Goal: Task Accomplishment & Management: Use online tool/utility

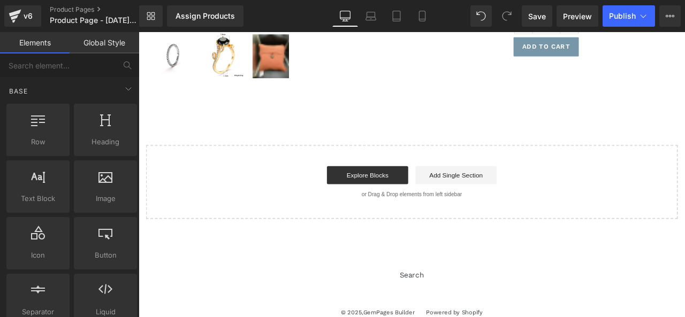
scroll to position [335, 0]
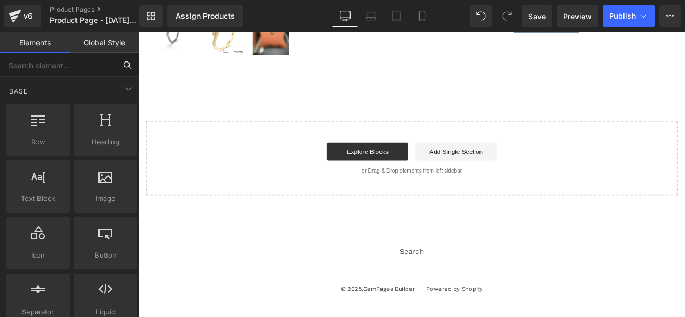
click at [43, 68] on input "text" at bounding box center [58, 66] width 116 height 24
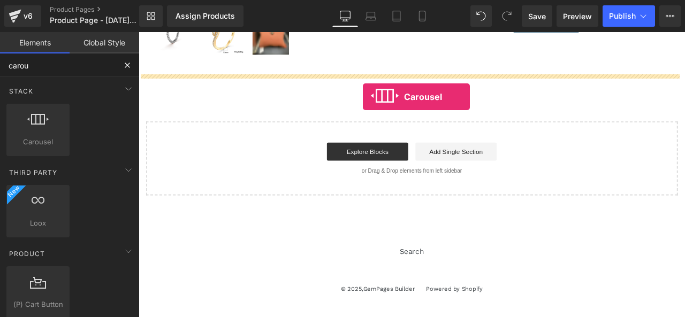
drag, startPoint x: 184, startPoint y: 170, endPoint x: 404, endPoint y: 109, distance: 228.6
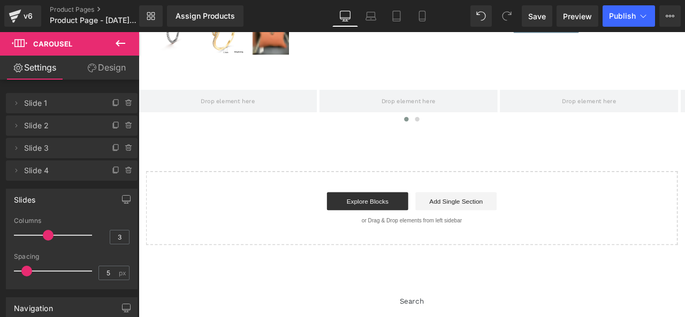
click at [121, 44] on icon at bounding box center [120, 43] width 13 height 13
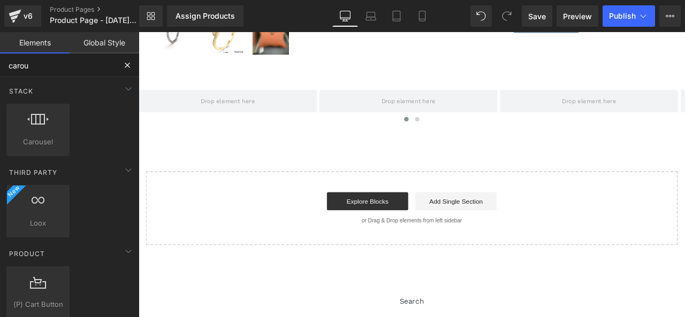
click at [64, 60] on input "carou" at bounding box center [58, 66] width 116 height 24
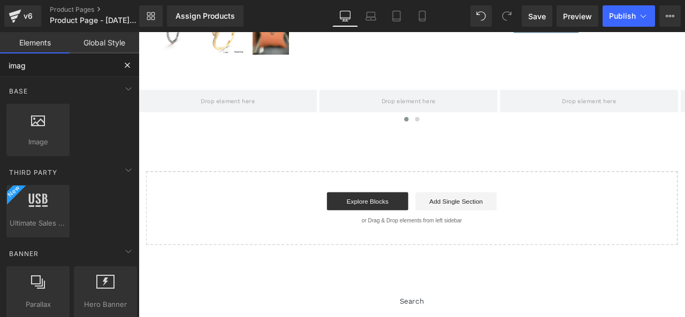
type input "image"
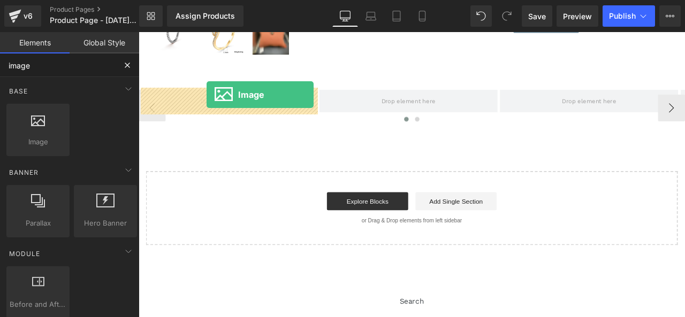
drag, startPoint x: 191, startPoint y: 173, endPoint x: 219, endPoint y: 106, distance: 72.6
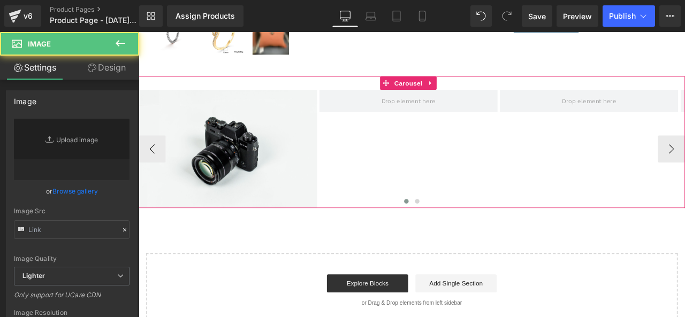
type input "//[DOMAIN_NAME][URL]"
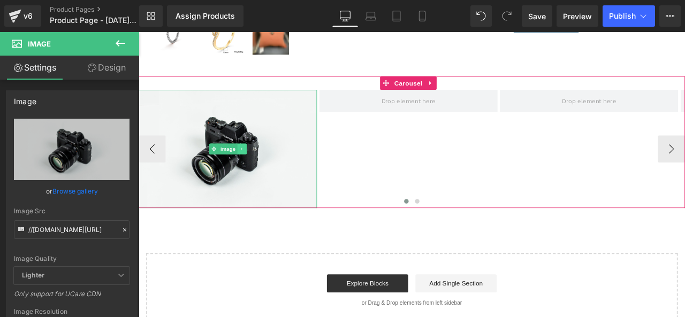
click at [258, 170] on icon at bounding box center [261, 170] width 6 height 6
click at [250, 170] on link at bounding box center [255, 170] width 11 height 13
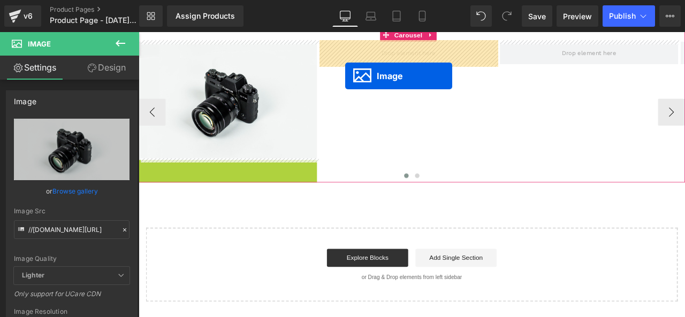
scroll to position [371, 0]
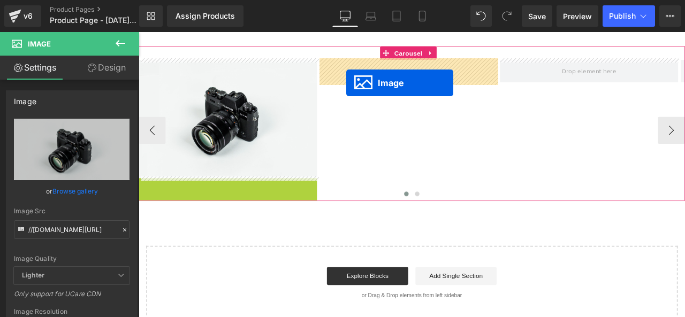
drag, startPoint x: 236, startPoint y: 249, endPoint x: 385, endPoint y: 81, distance: 224.4
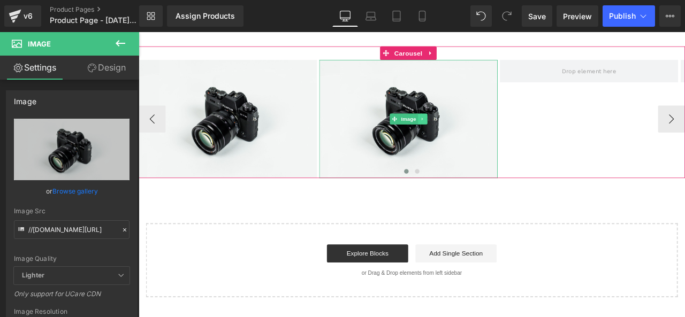
click at [479, 132] on link at bounding box center [474, 135] width 11 height 13
click at [471, 133] on icon at bounding box center [470, 135] width 6 height 6
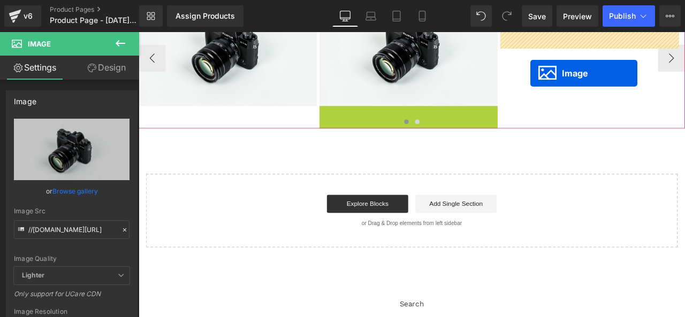
scroll to position [414, 0]
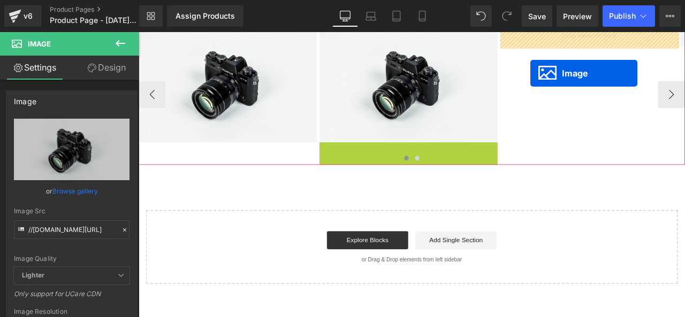
drag, startPoint x: 459, startPoint y: 147, endPoint x: 602, endPoint y: 71, distance: 162.3
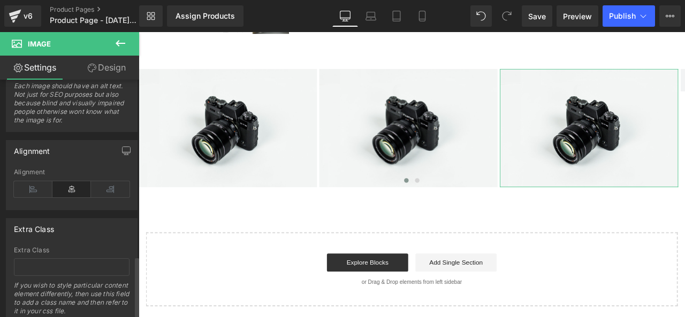
scroll to position [704, 0]
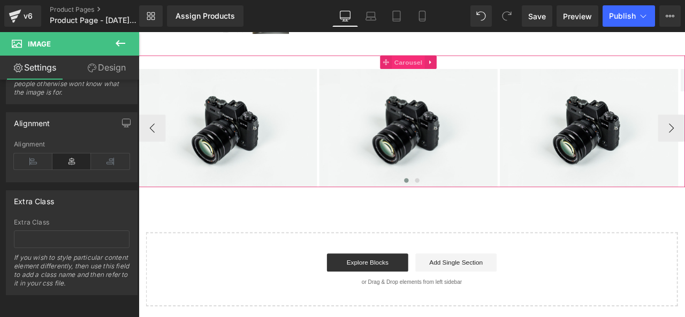
click at [456, 66] on span "Carousel" at bounding box center [458, 68] width 39 height 16
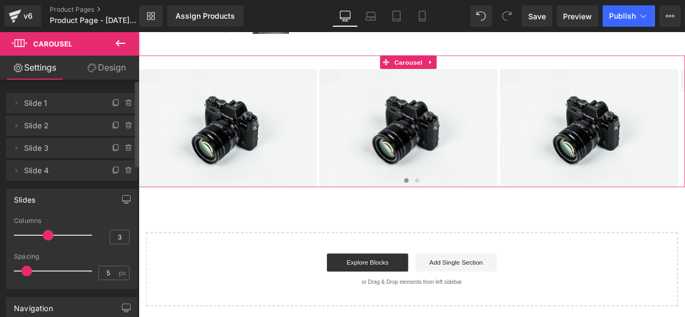
click at [61, 211] on div "Slides 3 Columns 3 3 Columns 3 3 Columns 3 1 Columns 1 5px Spacing 5 px 5px Spa…" at bounding box center [72, 239] width 132 height 101
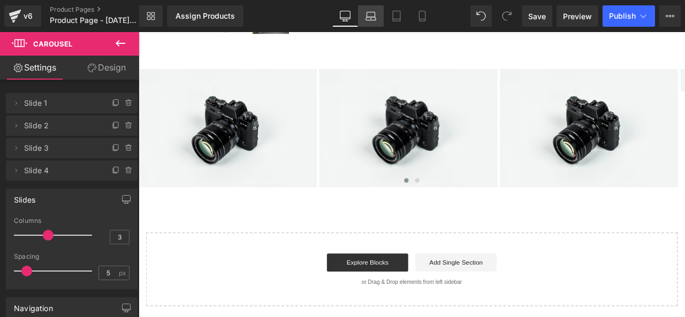
click at [370, 11] on icon at bounding box center [370, 16] width 11 height 11
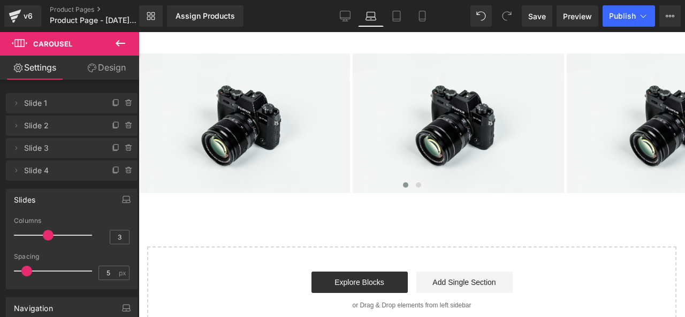
scroll to position [337, 0]
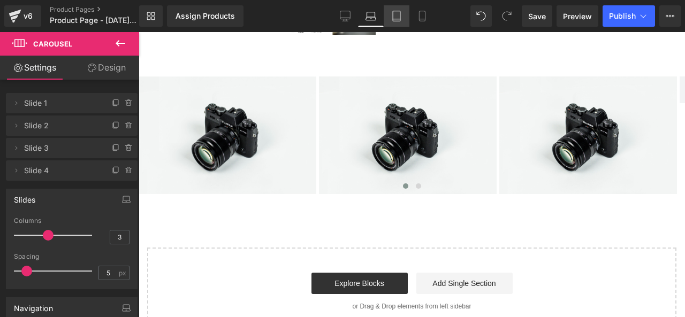
click at [398, 17] on icon at bounding box center [396, 16] width 11 height 11
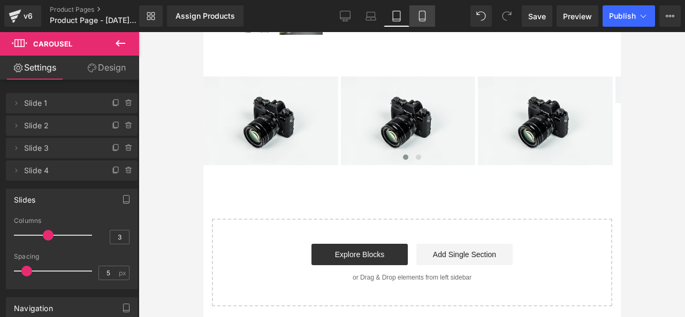
click at [414, 21] on link "Mobile" at bounding box center [422, 15] width 26 height 21
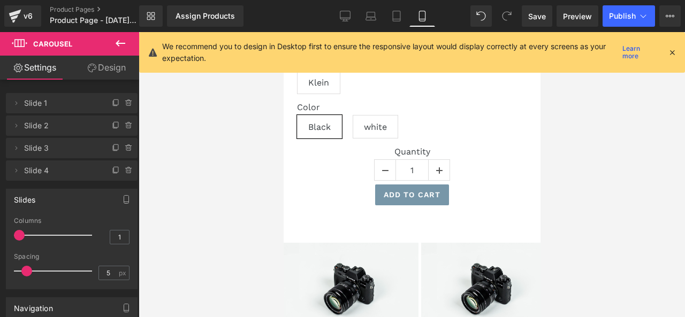
scroll to position [594, 0]
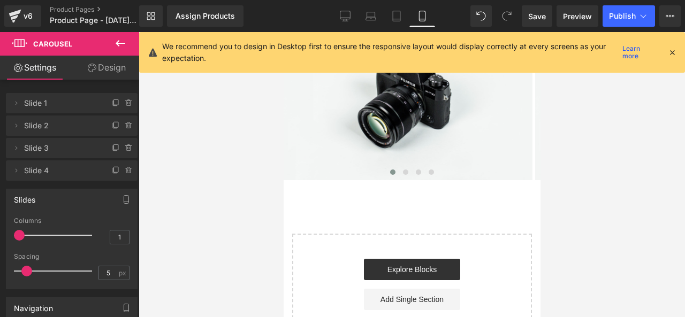
click at [671, 53] on icon at bounding box center [672, 53] width 10 height 10
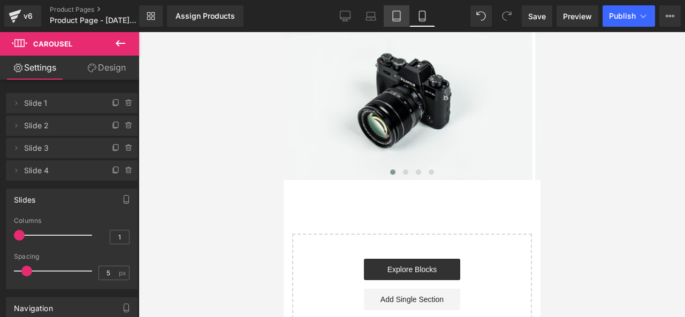
click at [391, 20] on link "Tablet" at bounding box center [397, 15] width 26 height 21
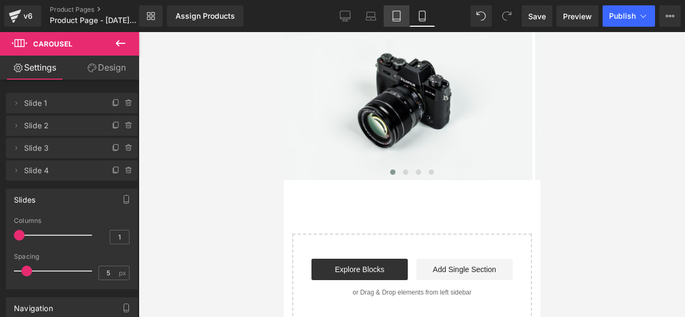
scroll to position [368, 0]
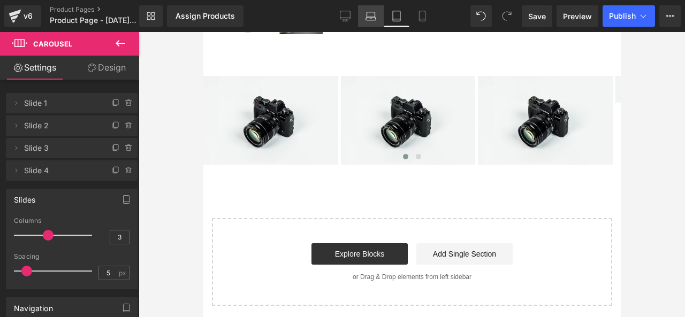
click at [372, 16] on icon at bounding box center [370, 16] width 11 height 11
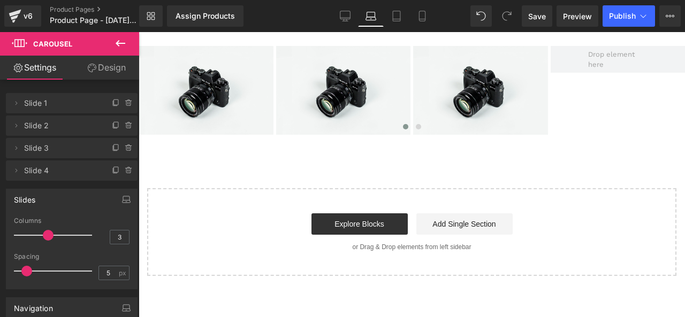
scroll to position [338, 0]
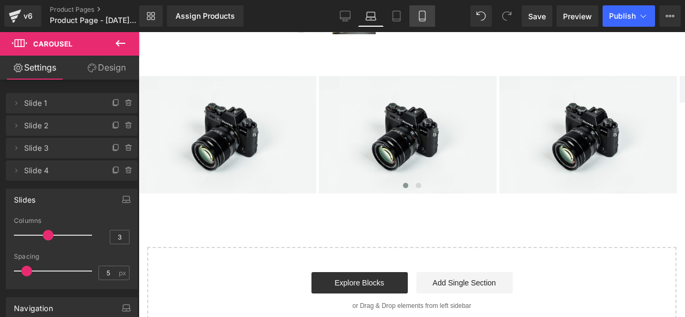
click at [425, 17] on icon at bounding box center [422, 16] width 11 height 11
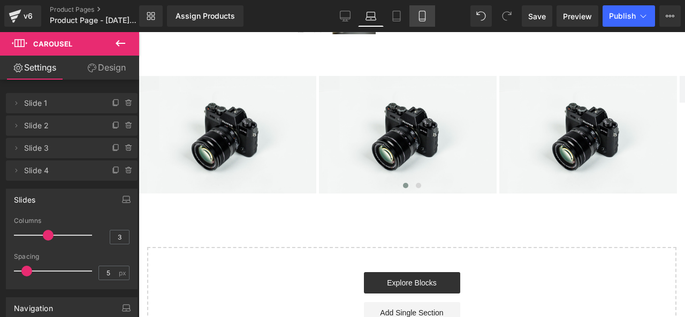
scroll to position [594, 0]
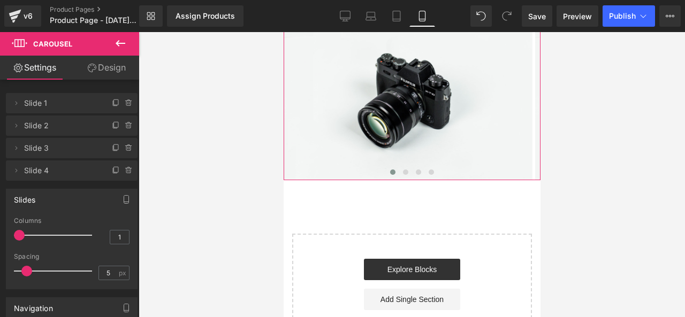
click at [391, 16] on span "Carousel" at bounding box center [407, 7] width 39 height 16
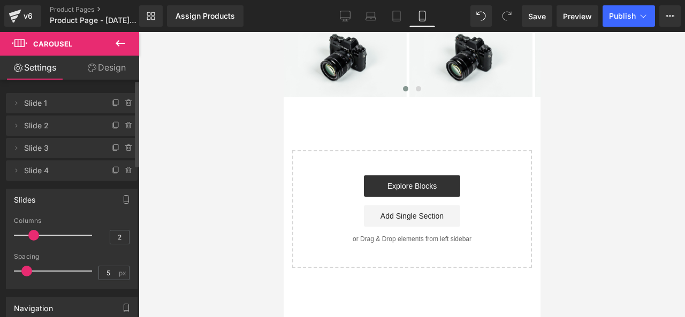
type input "3"
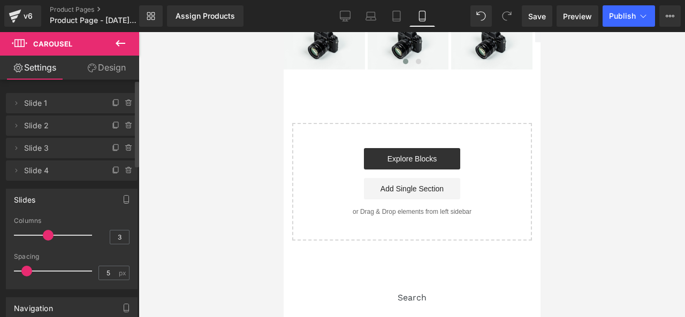
drag, startPoint x: 19, startPoint y: 238, endPoint x: 41, endPoint y: 238, distance: 22.5
click at [41, 238] on div at bounding box center [55, 235] width 73 height 21
click at [346, 14] on icon at bounding box center [345, 16] width 11 height 11
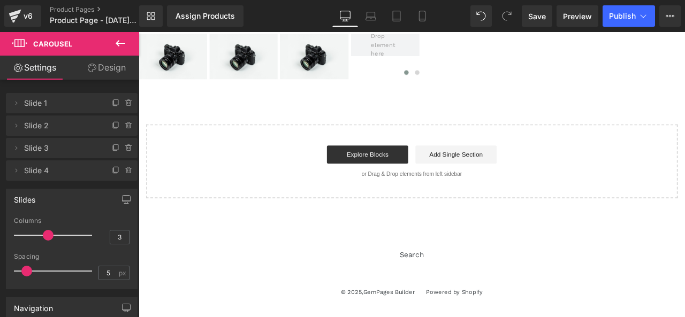
scroll to position [361, 0]
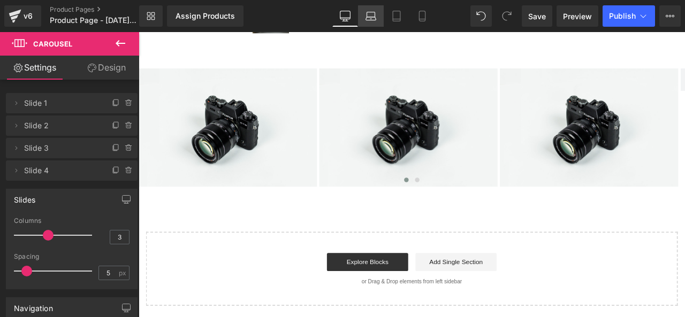
click at [371, 20] on icon at bounding box center [370, 16] width 11 height 11
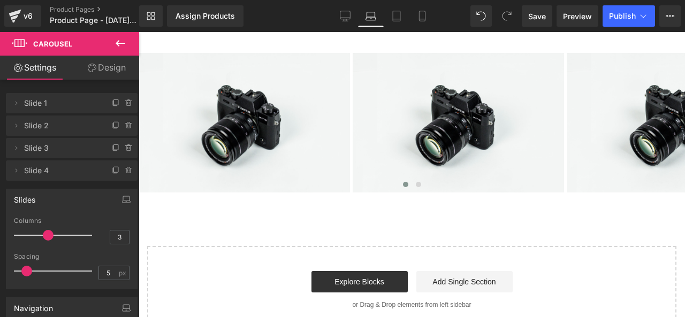
scroll to position [338, 0]
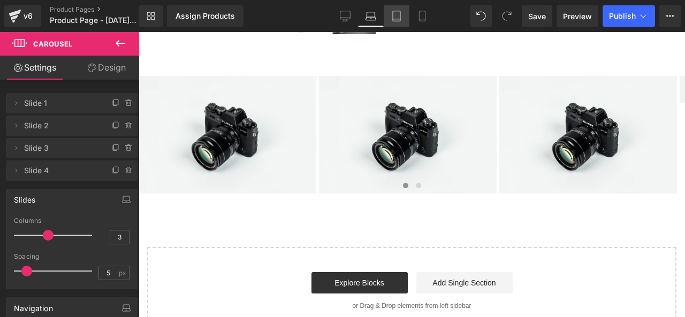
click at [398, 25] on link "Tablet" at bounding box center [397, 15] width 26 height 21
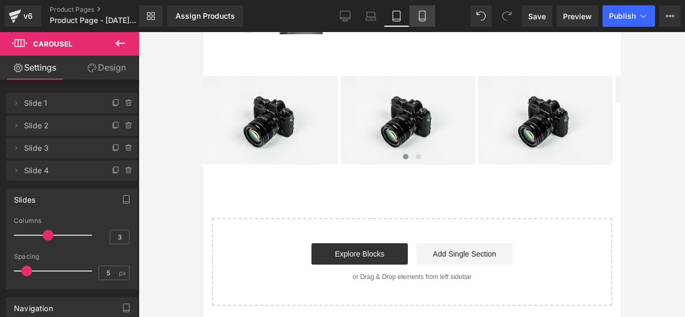
click at [425, 18] on icon at bounding box center [422, 16] width 6 height 10
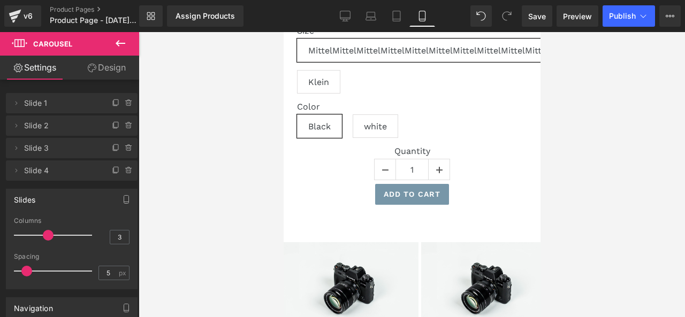
scroll to position [595, 0]
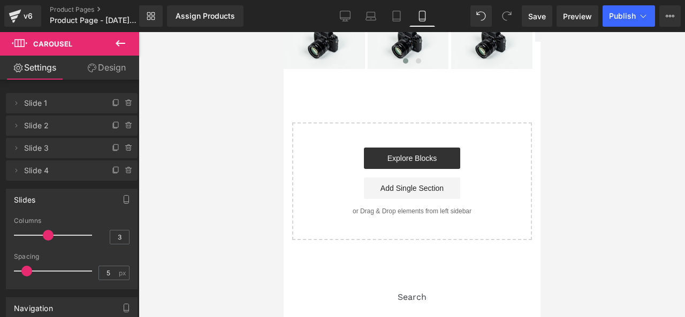
click at [120, 44] on icon at bounding box center [120, 43] width 13 height 13
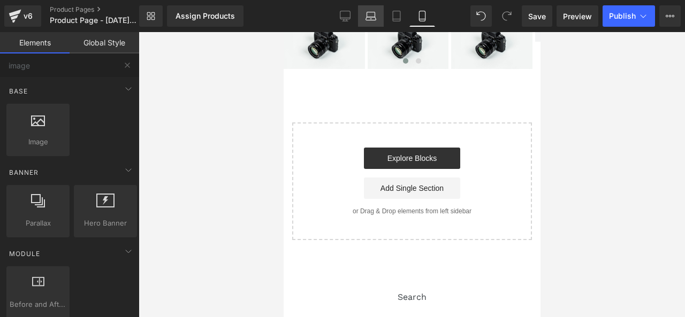
click at [372, 17] on icon at bounding box center [370, 18] width 10 height 3
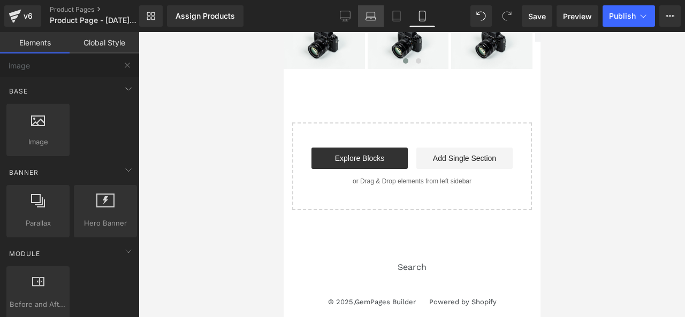
scroll to position [363, 0]
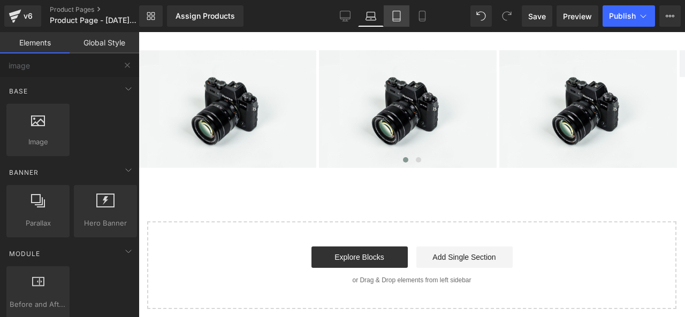
click at [394, 17] on icon at bounding box center [396, 16] width 11 height 11
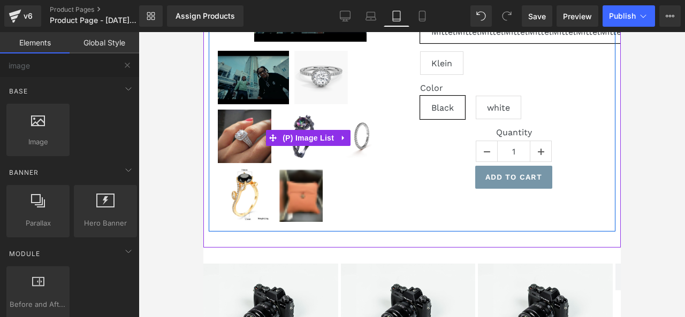
scroll to position [340, 0]
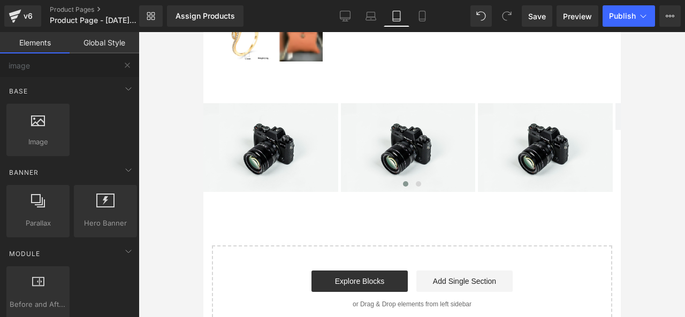
click at [39, 39] on link "Elements" at bounding box center [35, 42] width 70 height 21
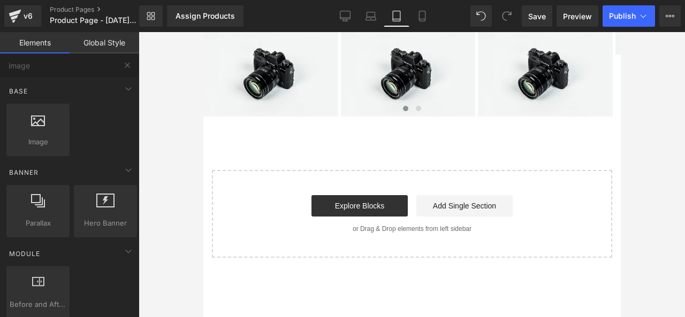
scroll to position [501, 0]
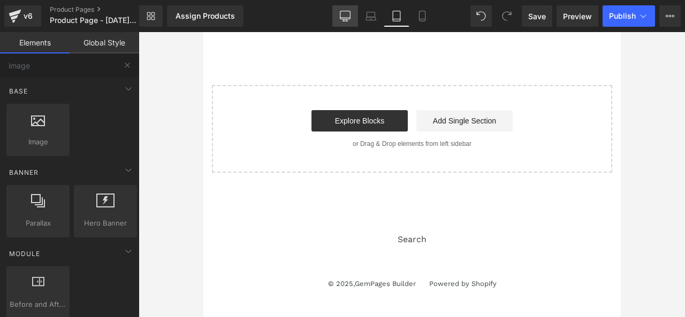
click at [350, 14] on icon at bounding box center [345, 15] width 10 height 8
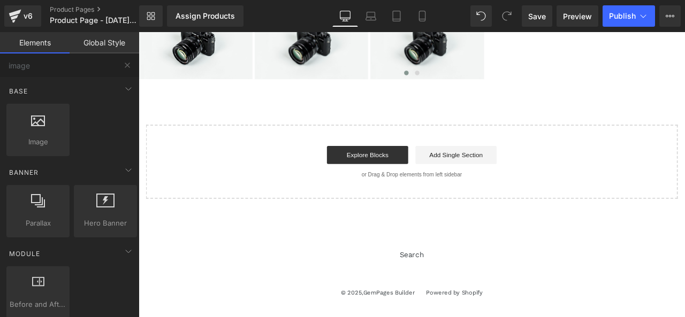
scroll to position [436, 0]
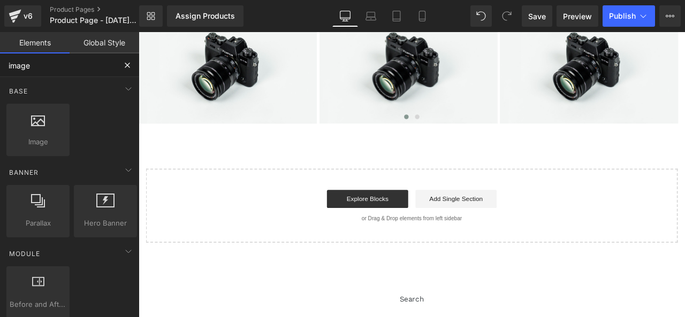
click at [70, 67] on input "image" at bounding box center [58, 66] width 116 height 24
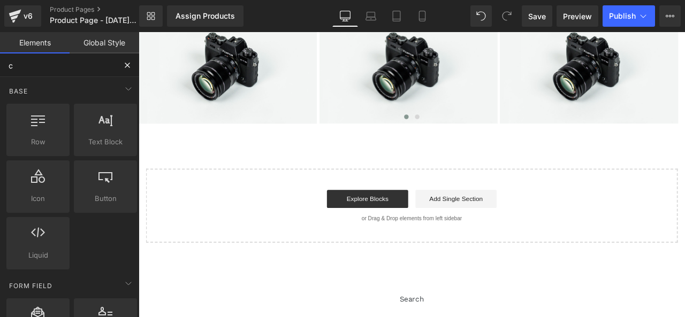
type input "c"
click at [238, 213] on div "Start building your page Explore Blocks Add Single Section or Drag & Drop eleme…" at bounding box center [462, 238] width 628 height 86
click at [399, 14] on icon at bounding box center [396, 16] width 11 height 11
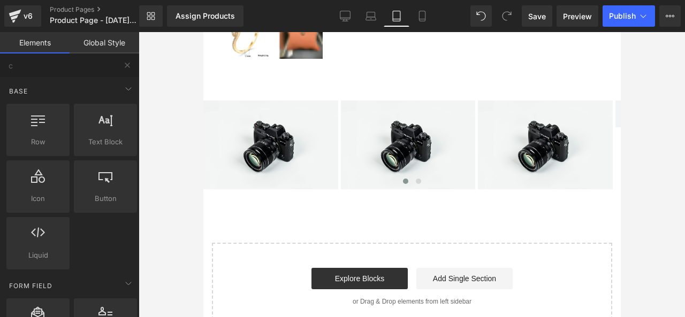
scroll to position [287, 0]
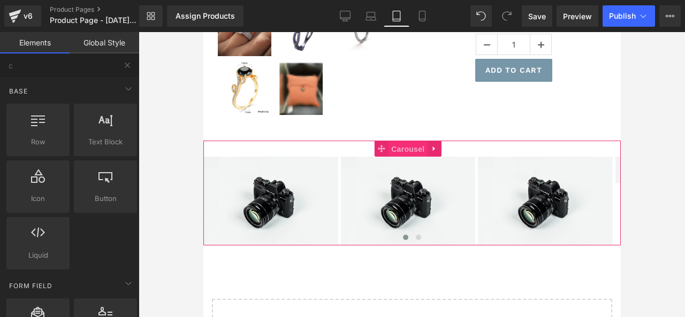
click at [395, 151] on span "Carousel" at bounding box center [407, 149] width 39 height 16
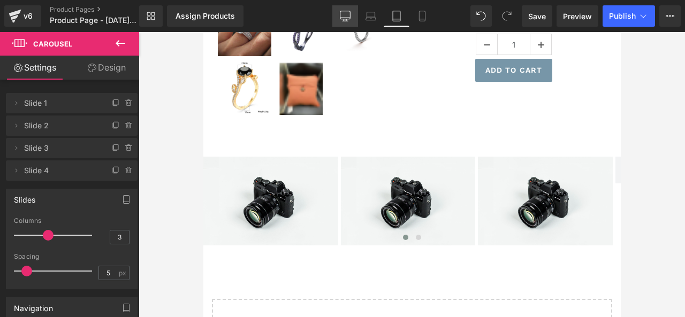
click at [339, 20] on link "Desktop" at bounding box center [345, 15] width 26 height 21
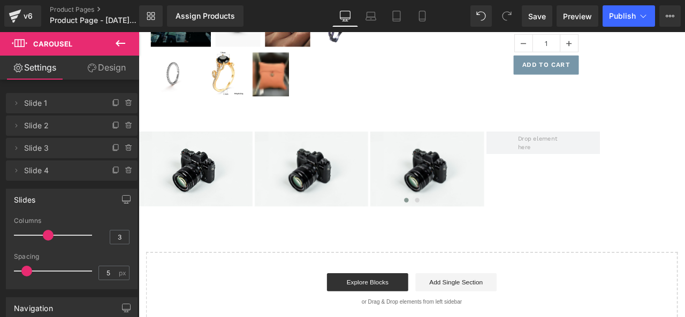
scroll to position [279, 0]
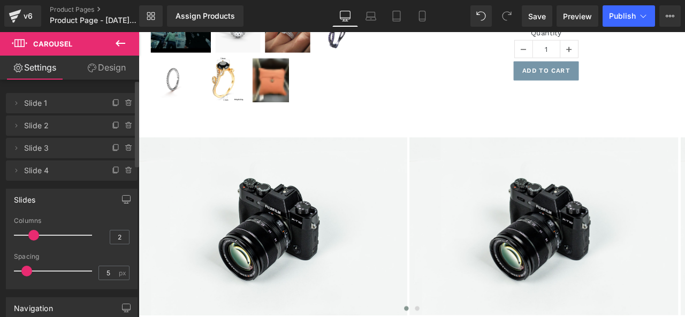
type input "1"
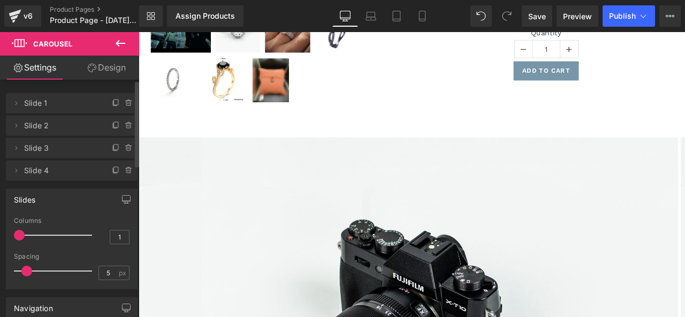
drag, startPoint x: 47, startPoint y: 235, endPoint x: 24, endPoint y: 229, distance: 23.7
click at [24, 229] on div at bounding box center [55, 235] width 73 height 21
click at [371, 19] on icon at bounding box center [370, 16] width 11 height 11
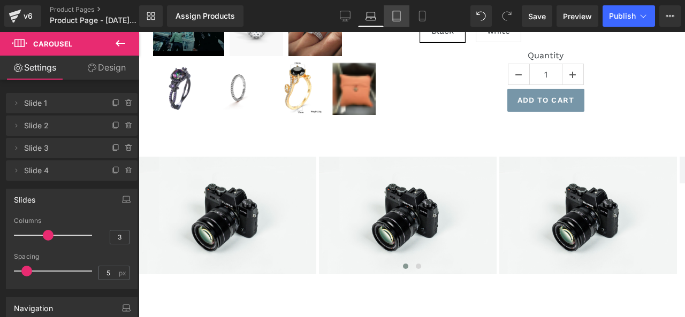
click at [394, 16] on icon at bounding box center [396, 16] width 11 height 11
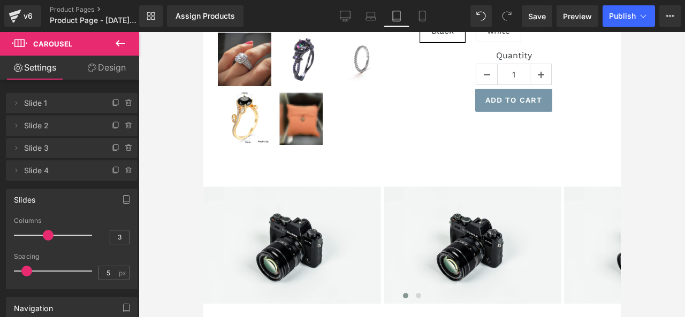
scroll to position [287, 0]
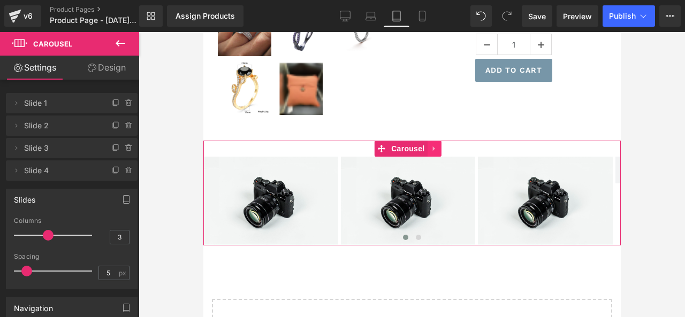
click at [433, 150] on icon at bounding box center [433, 148] width 7 height 8
click at [439, 148] on icon at bounding box center [440, 148] width 7 height 7
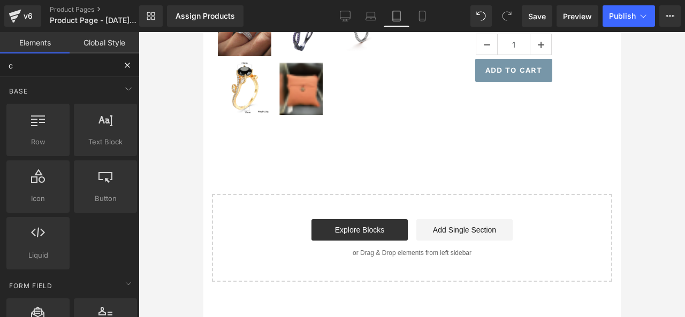
click at [42, 68] on input "c" at bounding box center [58, 66] width 116 height 24
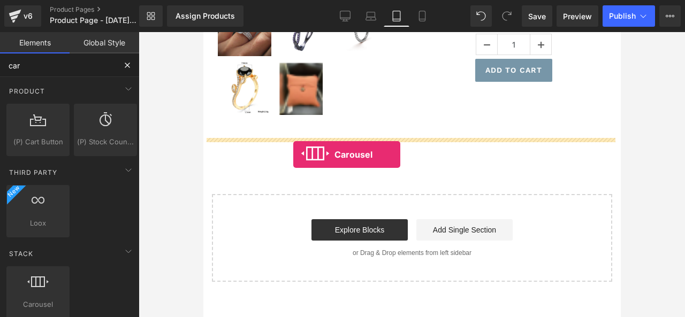
drag, startPoint x: 262, startPoint y: 319, endPoint x: 293, endPoint y: 155, distance: 167.2
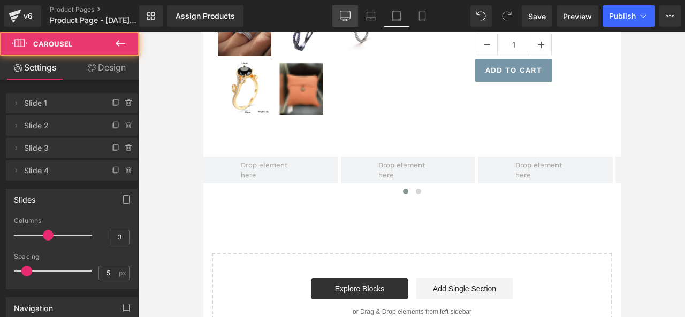
click at [343, 25] on link "Desktop" at bounding box center [345, 15] width 26 height 21
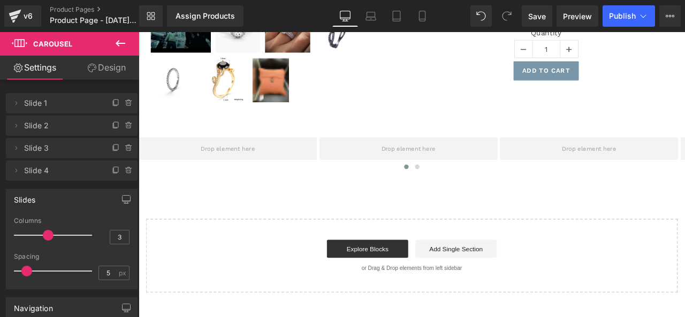
click at [118, 47] on icon at bounding box center [120, 43] width 13 height 13
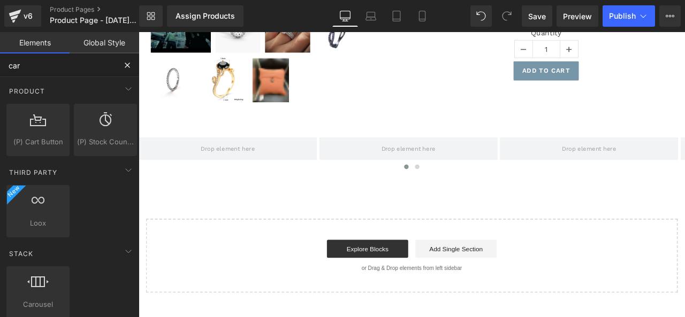
click at [58, 72] on input "car" at bounding box center [58, 66] width 116 height 24
type input "c"
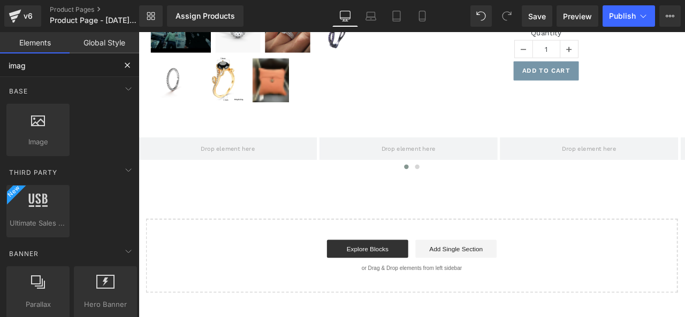
type input "image"
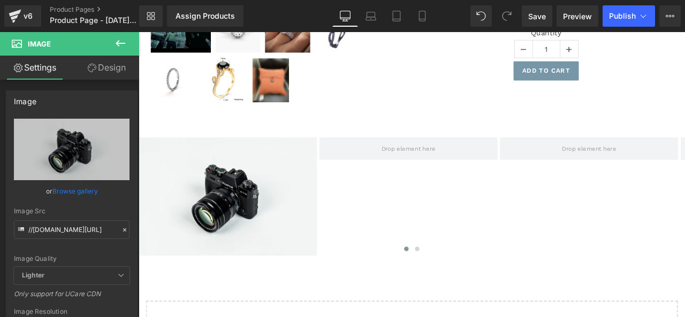
click at [123, 43] on icon at bounding box center [121, 43] width 10 height 6
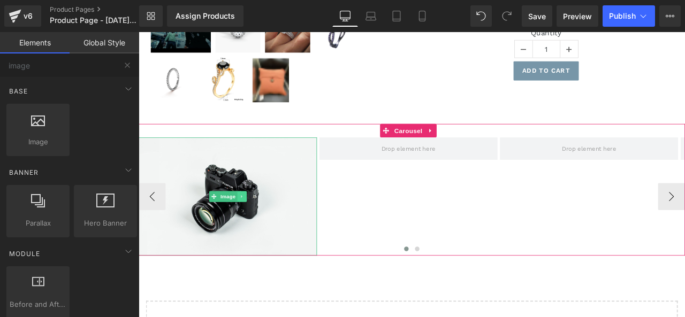
click at [264, 224] on link at bounding box center [260, 226] width 11 height 13
click at [266, 226] on icon at bounding box center [266, 227] width 6 height 6
click at [262, 224] on icon at bounding box center [261, 227] width 6 height 6
click at [255, 226] on icon at bounding box center [256, 227] width 6 height 6
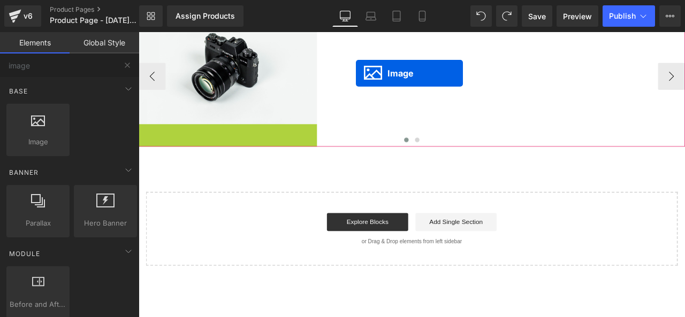
scroll to position [392, 0]
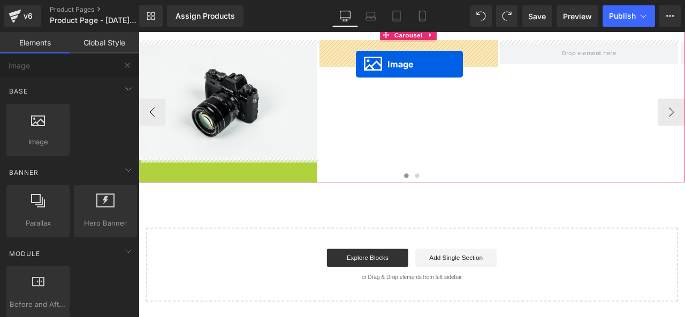
drag, startPoint x: 237, startPoint y: 144, endPoint x: 396, endPoint y: 59, distance: 180.0
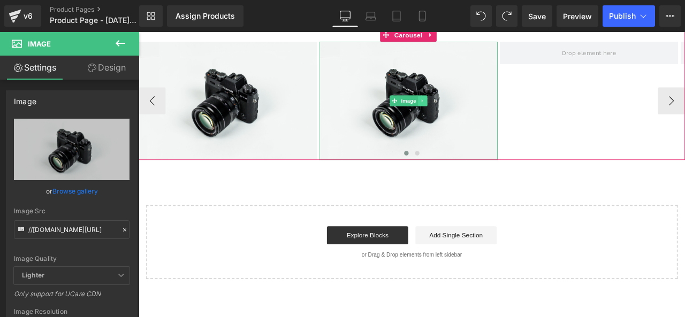
click at [478, 110] on link at bounding box center [474, 114] width 11 height 13
click at [470, 111] on icon at bounding box center [470, 114] width 6 height 6
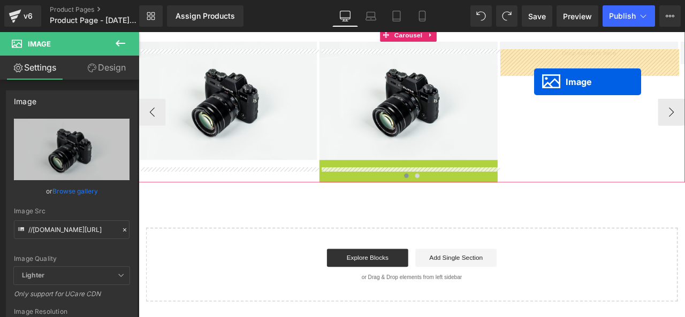
scroll to position [371, 0]
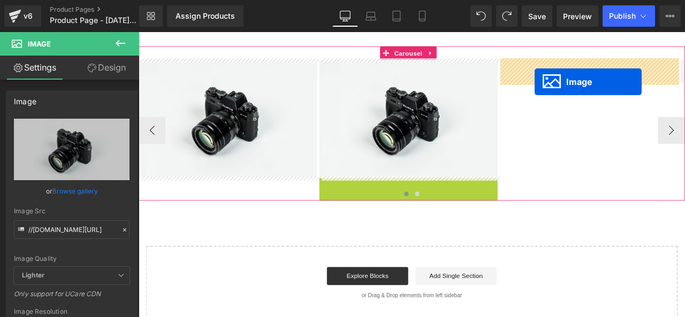
drag, startPoint x: 451, startPoint y: 249, endPoint x: 608, endPoint y: 80, distance: 231.0
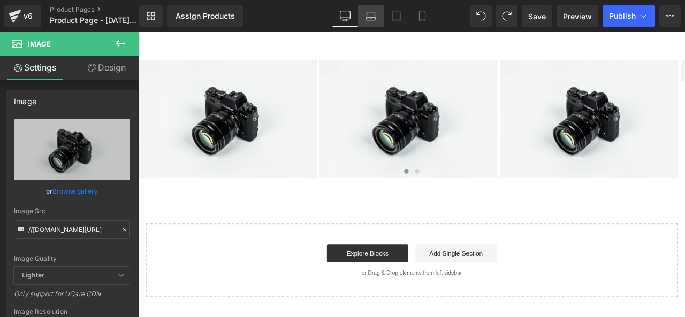
click at [374, 14] on icon at bounding box center [370, 16] width 11 height 11
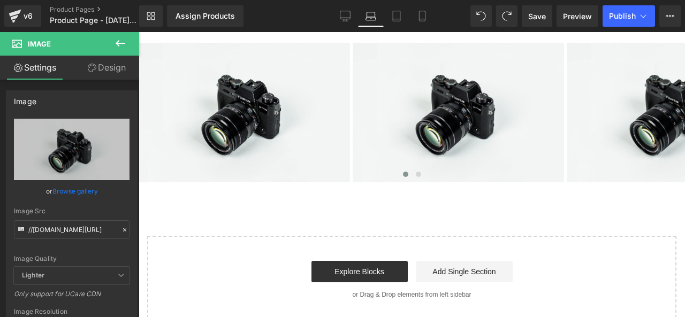
scroll to position [348, 0]
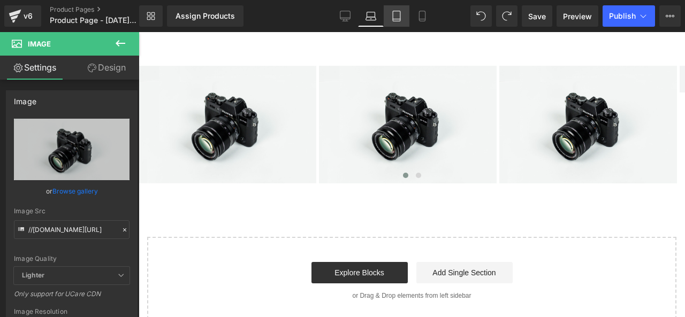
click at [393, 17] on icon at bounding box center [396, 16] width 7 height 10
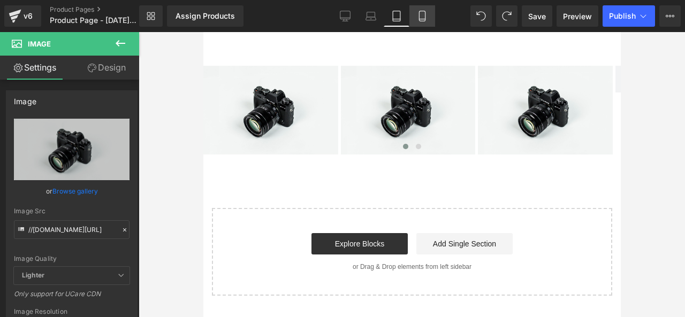
click at [424, 17] on icon at bounding box center [422, 16] width 11 height 11
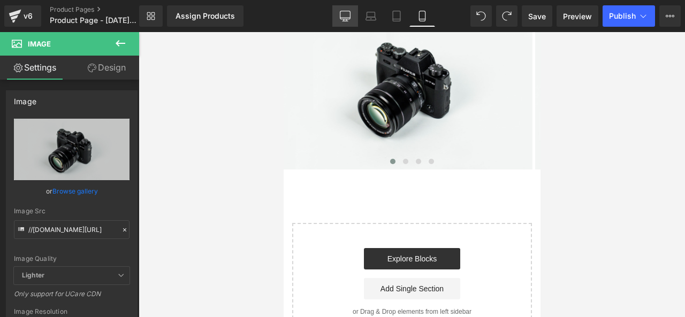
click at [339, 14] on link "Desktop" at bounding box center [345, 15] width 26 height 21
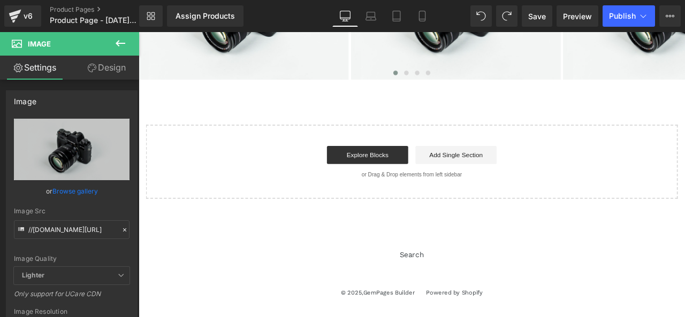
scroll to position [371, 0]
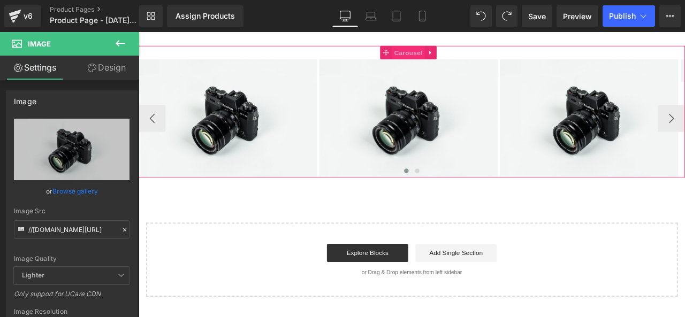
click at [459, 52] on span "Carousel" at bounding box center [458, 57] width 39 height 16
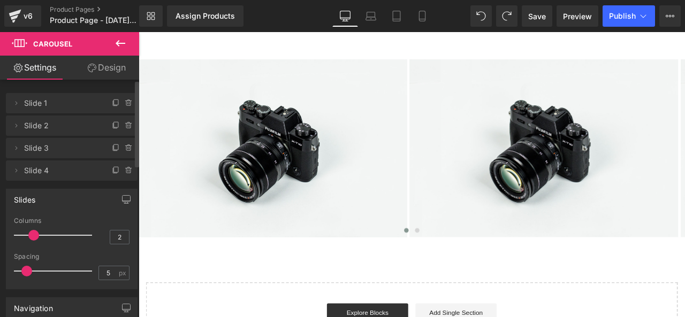
type input "1"
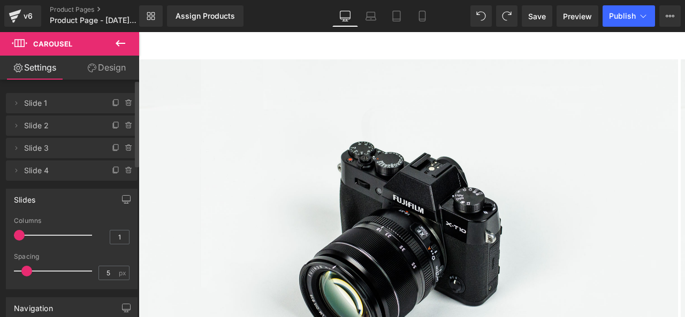
drag, startPoint x: 44, startPoint y: 234, endPoint x: 23, endPoint y: 231, distance: 21.6
click at [23, 231] on div at bounding box center [55, 235] width 73 height 21
click at [361, 17] on link "Laptop" at bounding box center [371, 15] width 26 height 21
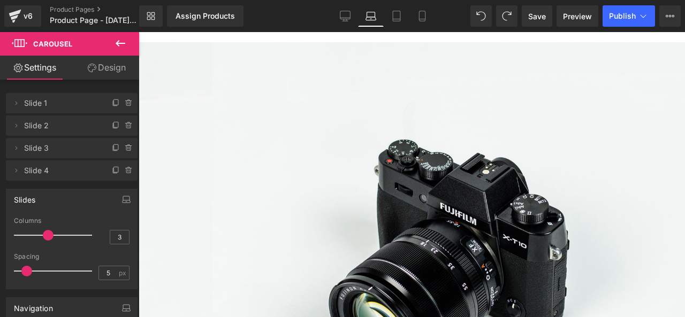
scroll to position [348, 0]
